Goal: Task Accomplishment & Management: Use online tool/utility

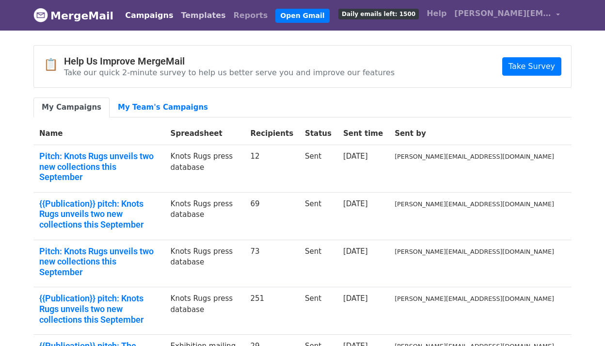
click at [180, 20] on link "Templates" at bounding box center [203, 15] width 52 height 19
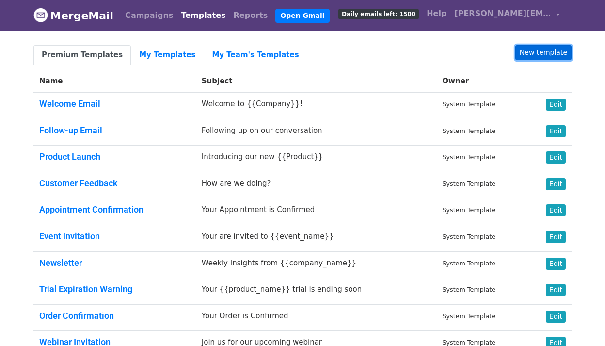
click at [548, 50] on link "New template" at bounding box center [544, 52] width 56 height 15
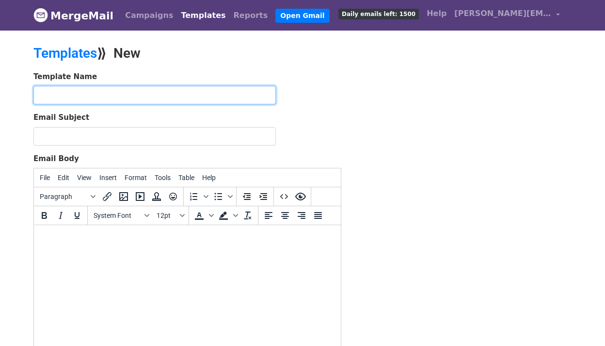
click at [155, 89] on input "text" at bounding box center [154, 95] width 243 height 18
type input "CHP x Surfacing launch"
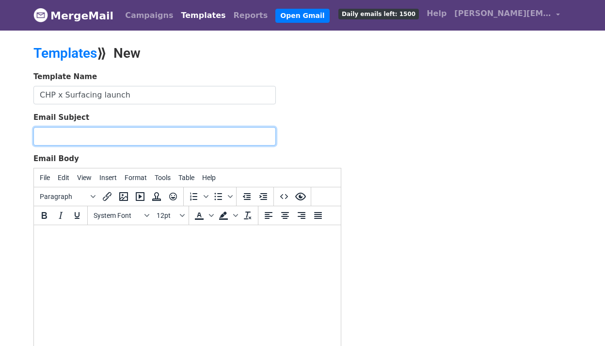
click at [127, 137] on input "Email Subject" at bounding box center [154, 136] width 243 height 18
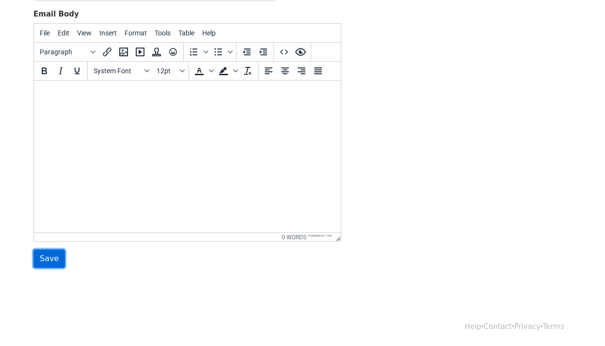
click at [49, 255] on input "Save" at bounding box center [49, 258] width 32 height 18
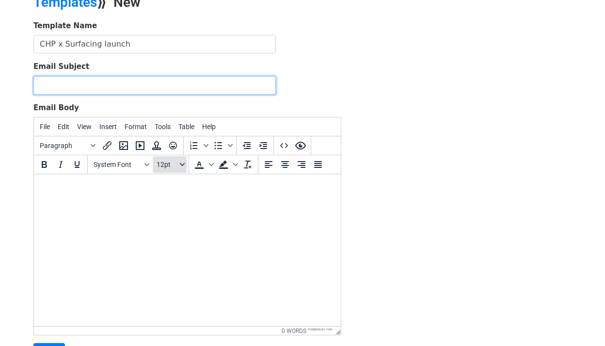
scroll to position [17, 0]
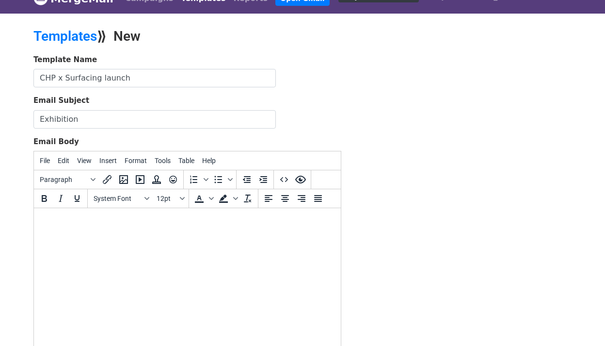
click at [412, 147] on div "Template Name CHP x Surfacing launch Email Subject Exhibition Email Body File E…" at bounding box center [302, 225] width 553 height 342
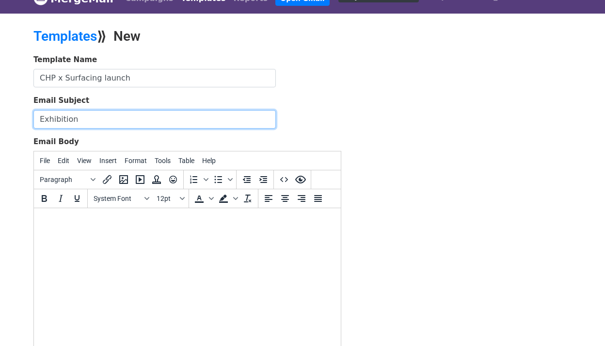
click at [160, 120] on input "Exhibition" at bounding box center [154, 119] width 243 height 18
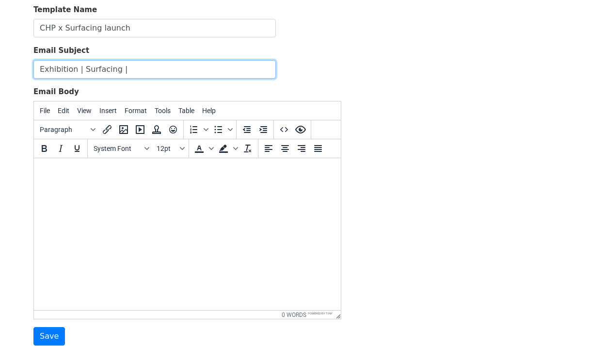
scroll to position [145, 0]
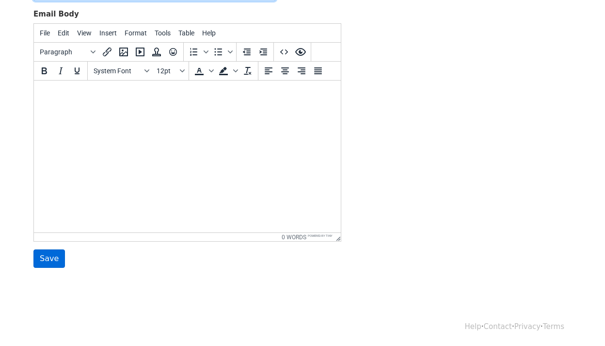
type input "Exhibition | Surfacing |"
click at [42, 261] on input "Save" at bounding box center [49, 258] width 32 height 18
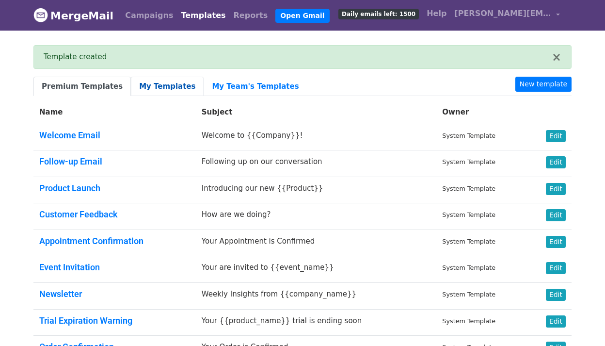
click at [160, 85] on link "My Templates" at bounding box center [167, 87] width 73 height 20
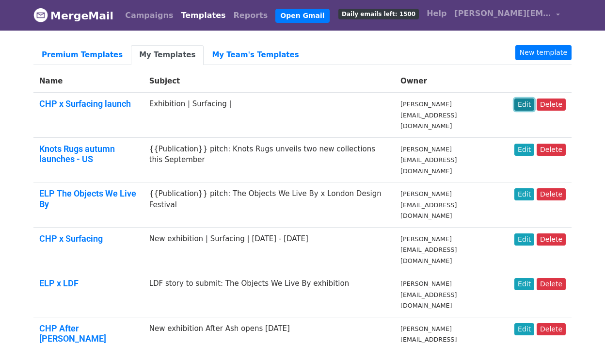
click at [529, 105] on link "Edit" at bounding box center [525, 104] width 20 height 12
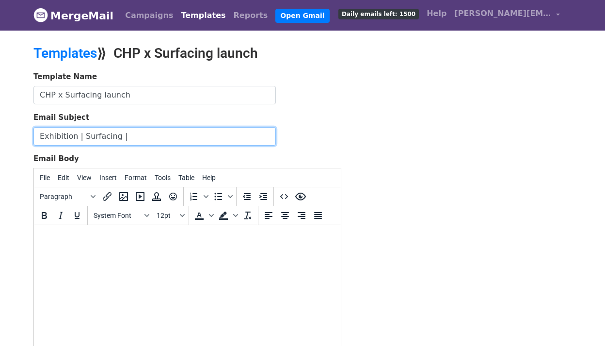
drag, startPoint x: 127, startPoint y: 134, endPoint x: 14, endPoint y: 132, distance: 112.6
click at [15, 134] on body "MergeMail Campaigns Templates Reports Open Gmail Daily emails left: 1500 Help […" at bounding box center [302, 225] width 605 height 451
type input "New exhibition Surfacing opens [DATE]"
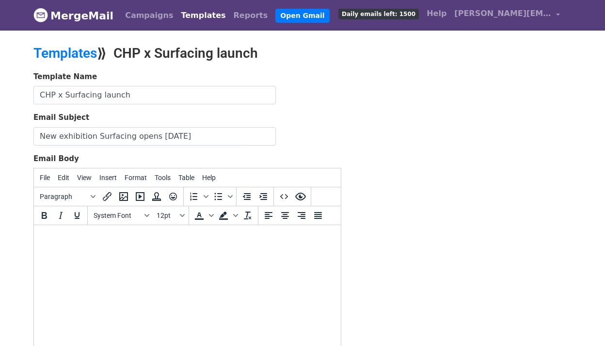
click at [89, 230] on html at bounding box center [187, 238] width 307 height 26
click at [128, 213] on span "System Font" at bounding box center [118, 216] width 48 height 8
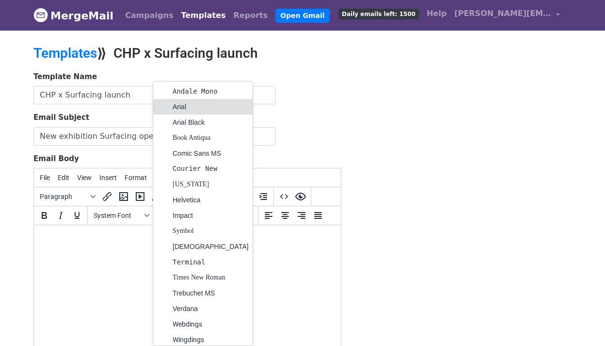
click at [178, 108] on div "Arial" at bounding box center [211, 107] width 76 height 12
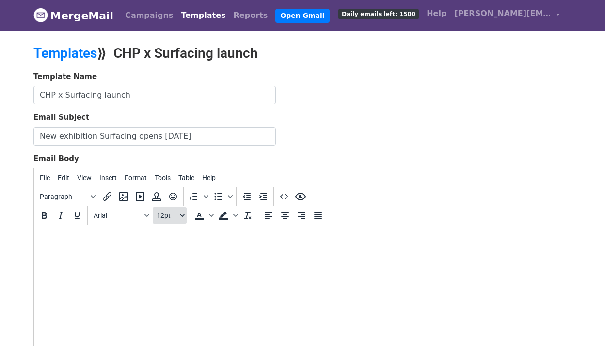
click at [179, 215] on button "12pt" at bounding box center [170, 215] width 34 height 16
click at [179, 248] on div "10pt" at bounding box center [180, 250] width 14 height 12
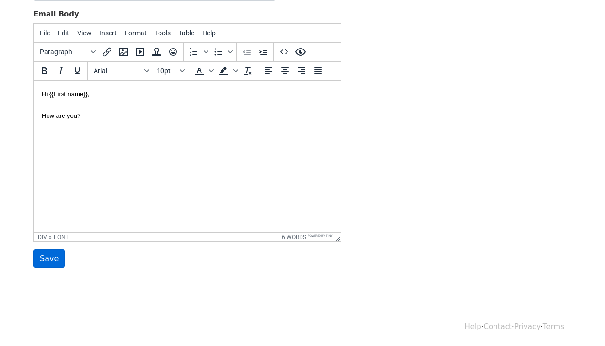
click at [50, 258] on input "Save" at bounding box center [49, 258] width 32 height 18
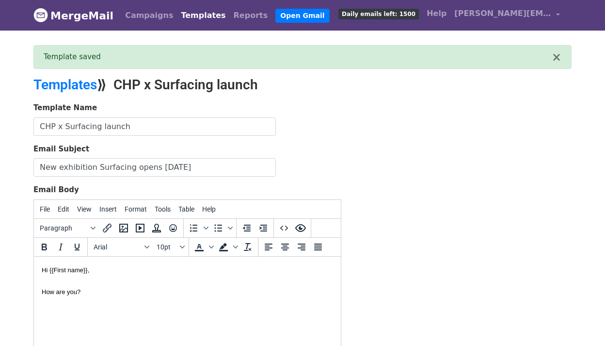
click at [177, 13] on link "Templates" at bounding box center [203, 15] width 52 height 19
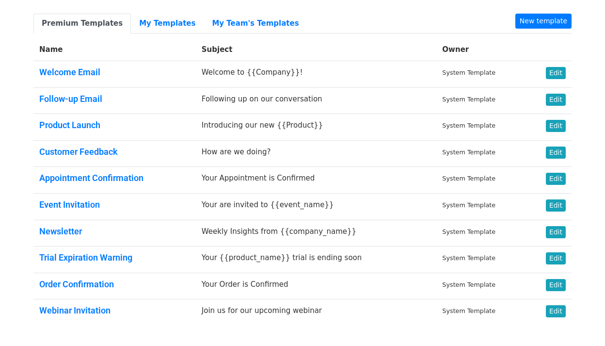
scroll to position [33, 0]
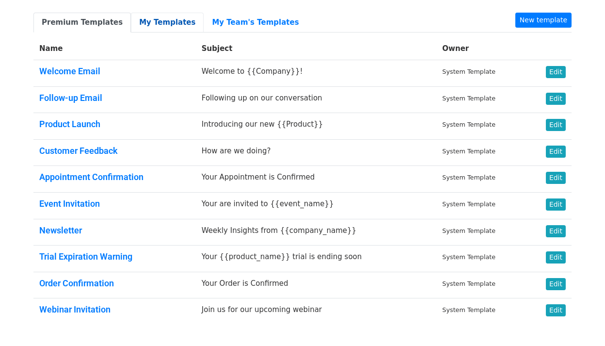
click at [144, 19] on link "My Templates" at bounding box center [167, 23] width 73 height 20
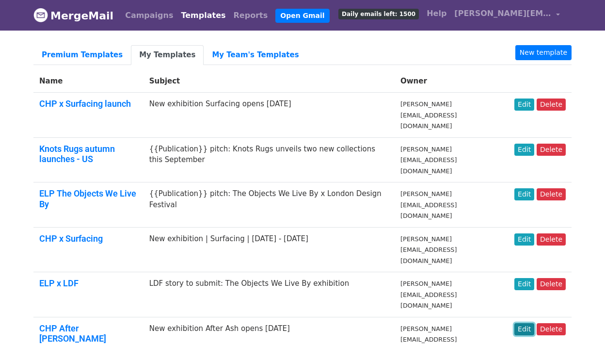
click at [523, 323] on link "Edit" at bounding box center [525, 329] width 20 height 12
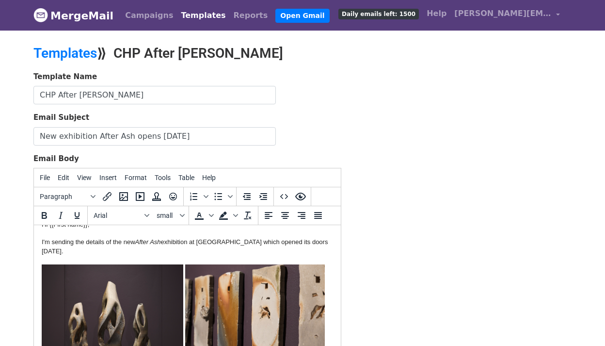
scroll to position [11, 0]
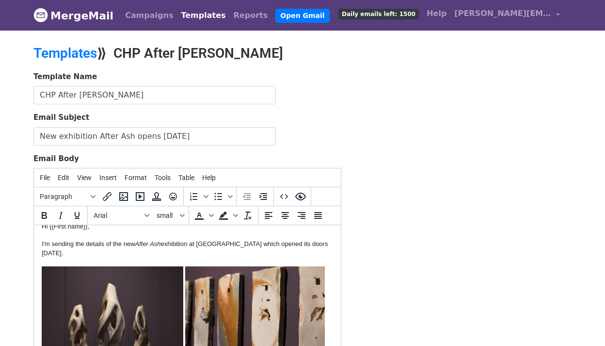
drag, startPoint x: 62, startPoint y: 257, endPoint x: 37, endPoint y: 247, distance: 26.6
copy font "I'm sending the details of the new After Ash exhibition at County Hall Pottery …"
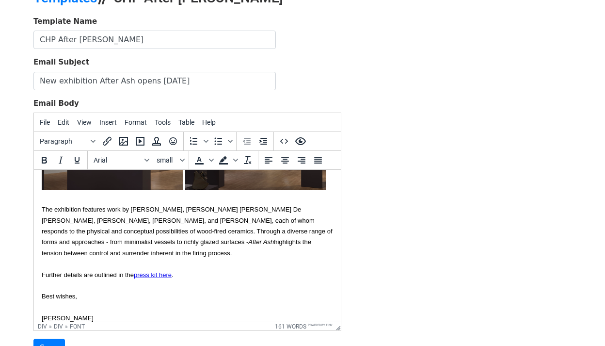
scroll to position [0, 0]
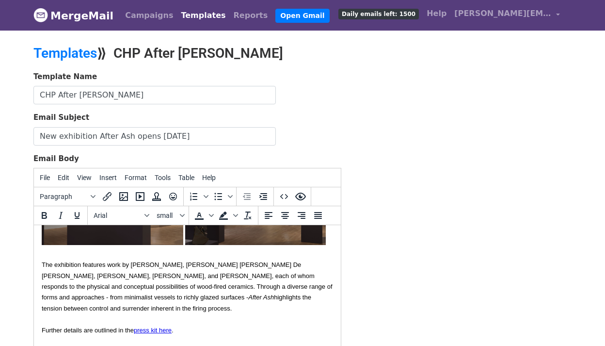
click at [177, 17] on link "Templates" at bounding box center [203, 15] width 52 height 19
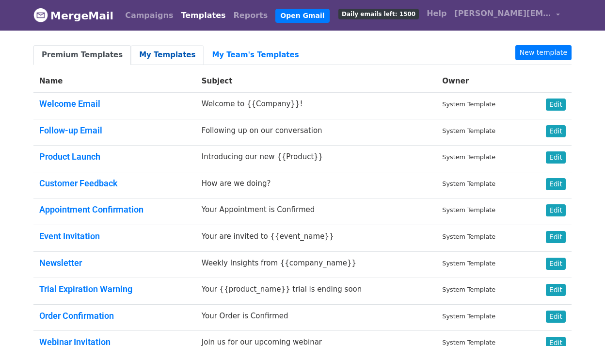
click at [151, 57] on link "My Templates" at bounding box center [167, 55] width 73 height 20
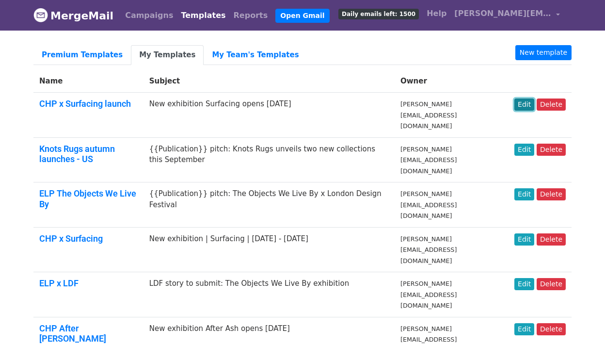
click at [527, 105] on link "Edit" at bounding box center [525, 104] width 20 height 12
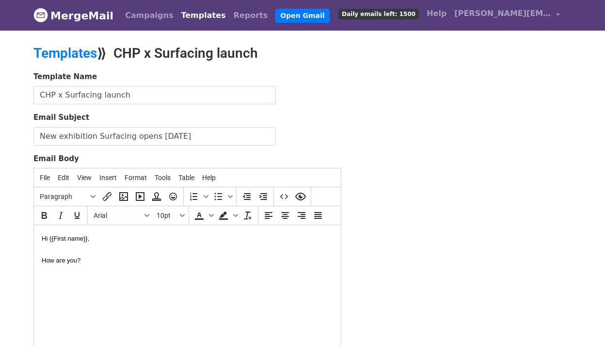
click at [86, 263] on div "How are you?" at bounding box center [188, 266] width 292 height 44
paste body
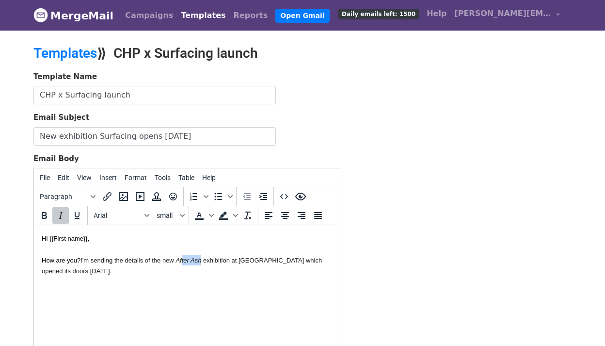
drag, startPoint x: 203, startPoint y: 261, endPoint x: 184, endPoint y: 261, distance: 19.4
click at [183, 261] on span "exhibition at [GEOGRAPHIC_DATA] which opened its doors [DATE]." at bounding box center [182, 266] width 280 height 18
drag, startPoint x: 204, startPoint y: 261, endPoint x: 178, endPoint y: 261, distance: 26.2
click at [178, 261] on div "How are you? I'm sending the details of the new Surfacing exhibition at County …" at bounding box center [188, 271] width 292 height 54
click at [63, 215] on icon "Italic" at bounding box center [61, 216] width 12 height 12
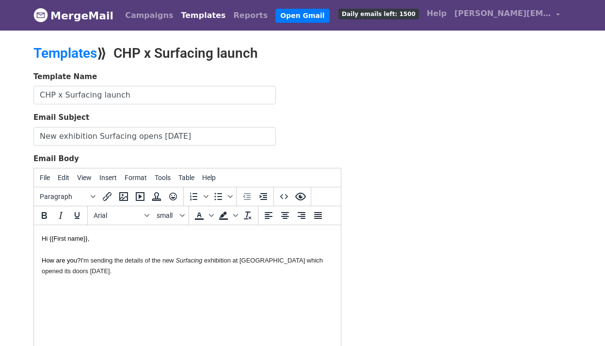
click at [61, 270] on span "exhibition at County Hall Pottery which opened its doors today." at bounding box center [182, 266] width 281 height 18
click at [95, 271] on div "How are you? I'm sending the details of the new Surfacing exhibition at County …" at bounding box center [188, 271] width 292 height 54
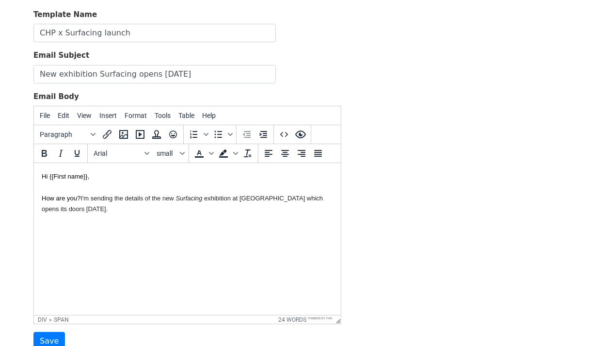
scroll to position [69, 0]
